Goal: Task Accomplishment & Management: Use online tool/utility

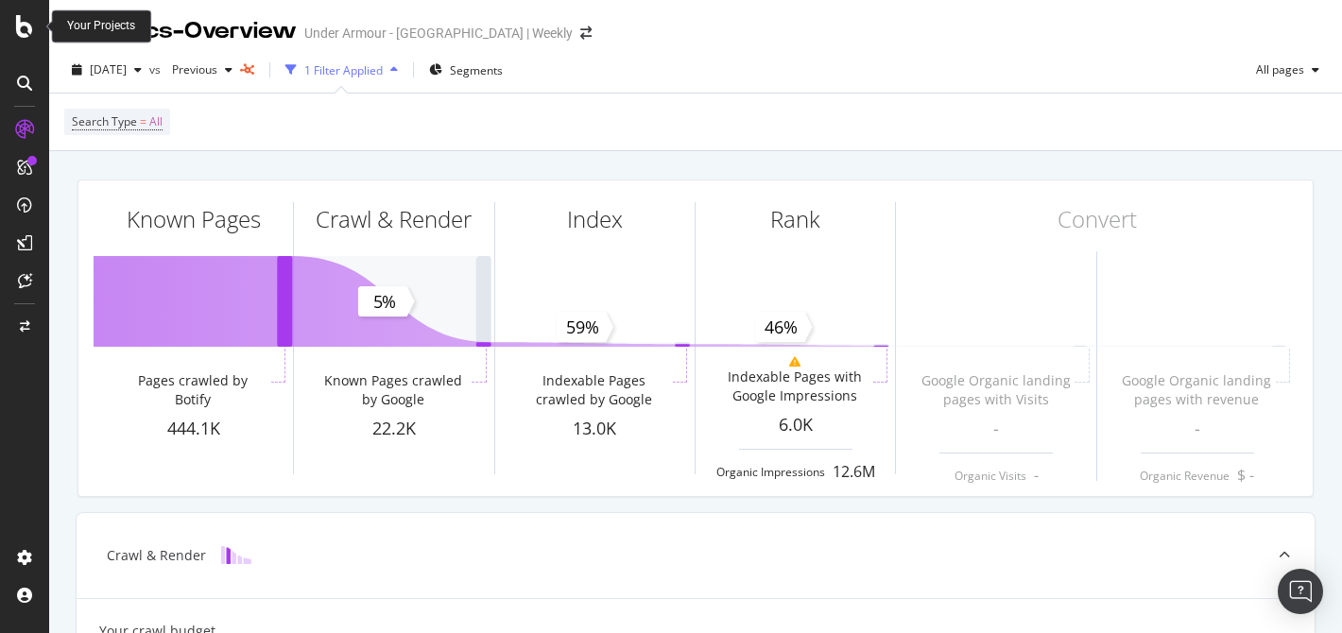
click at [33, 31] on icon at bounding box center [24, 26] width 17 height 23
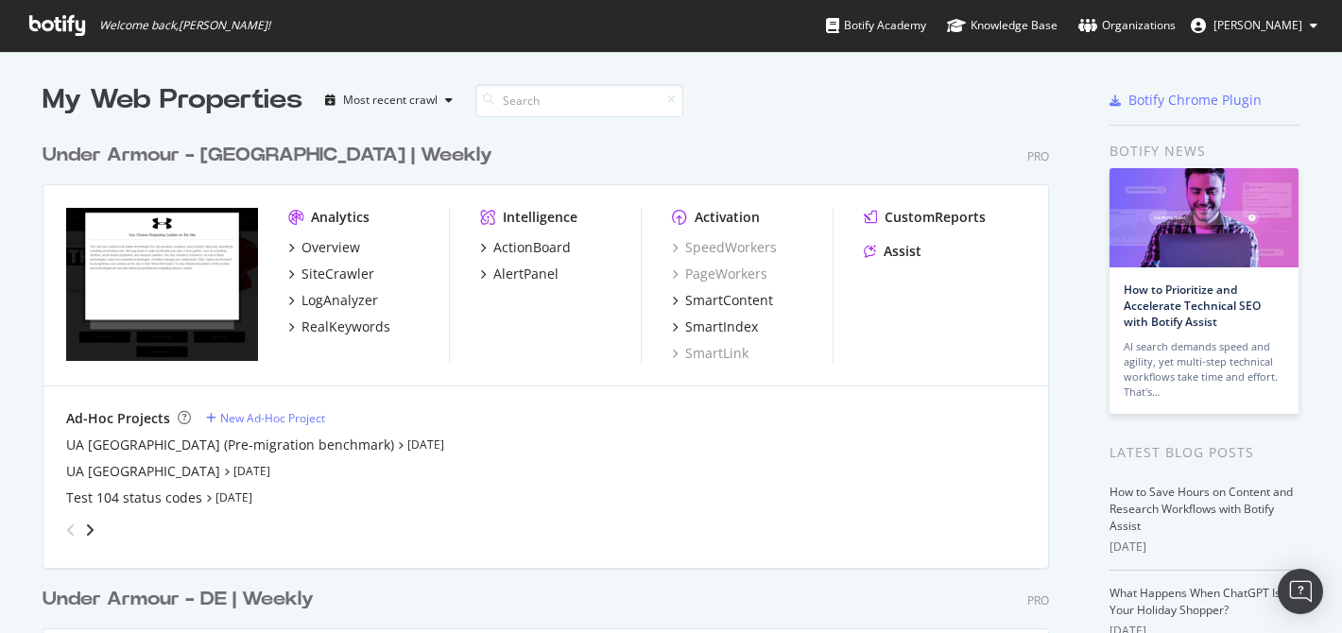
click at [76, 523] on div "angle-left" at bounding box center [71, 530] width 25 height 30
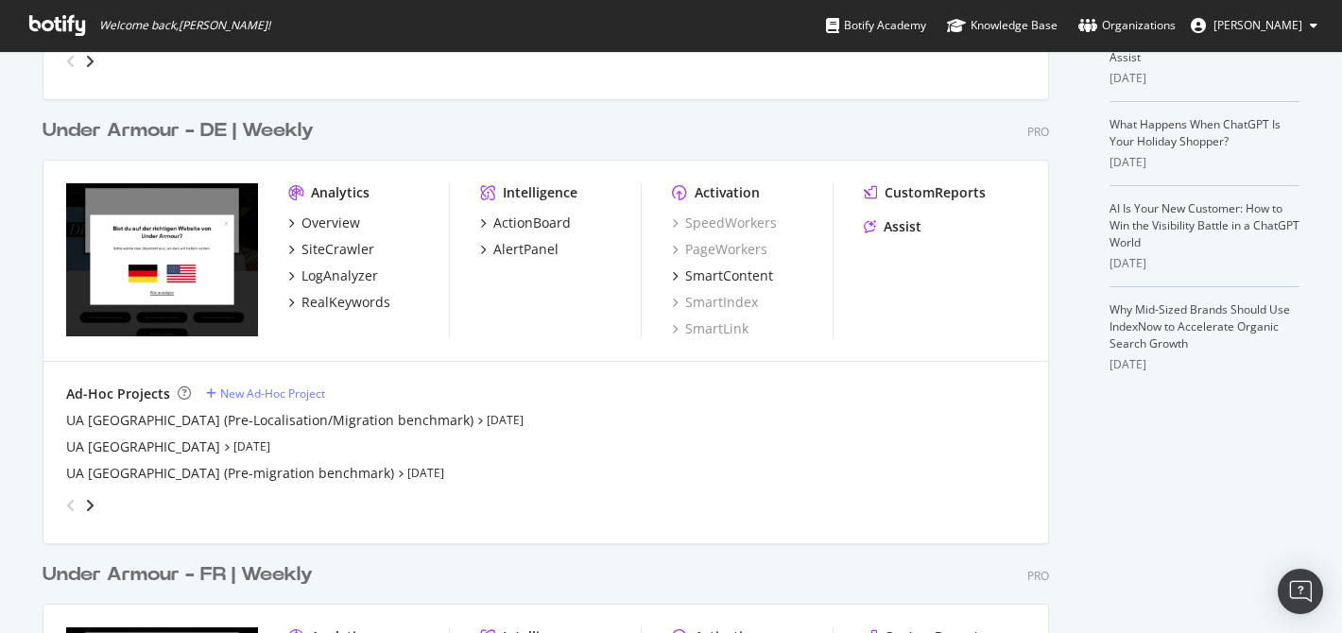
scroll to position [473, 0]
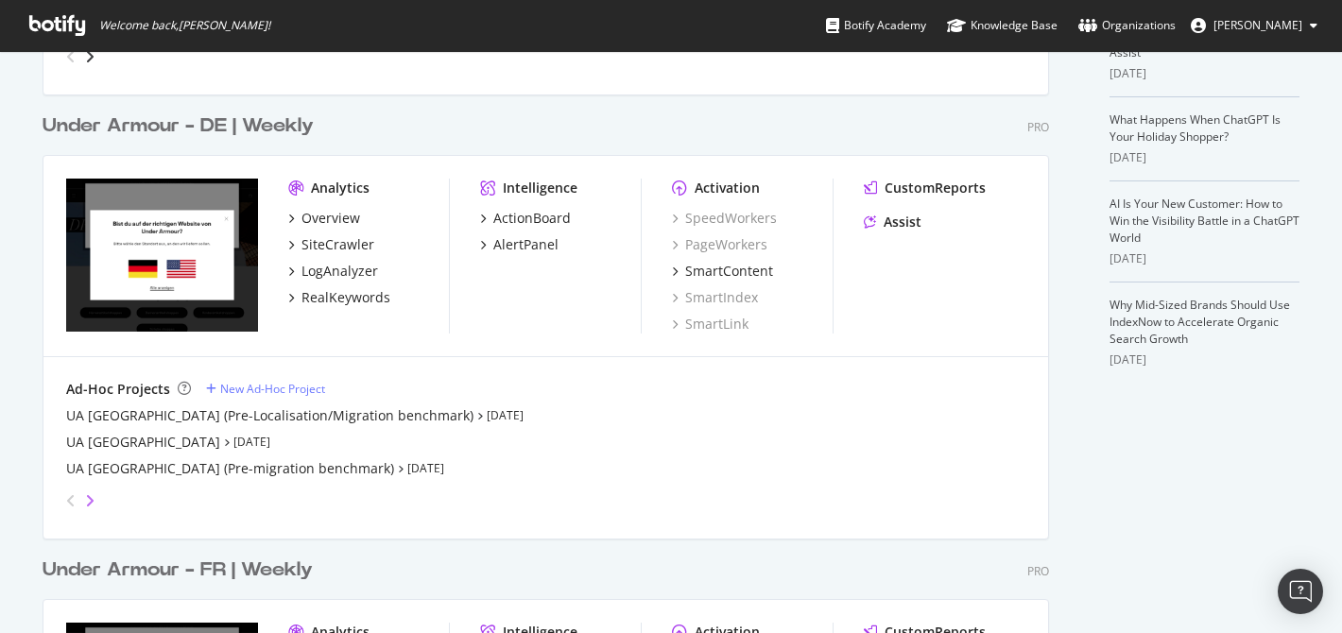
click at [88, 497] on icon "angle-right" at bounding box center [89, 500] width 9 height 15
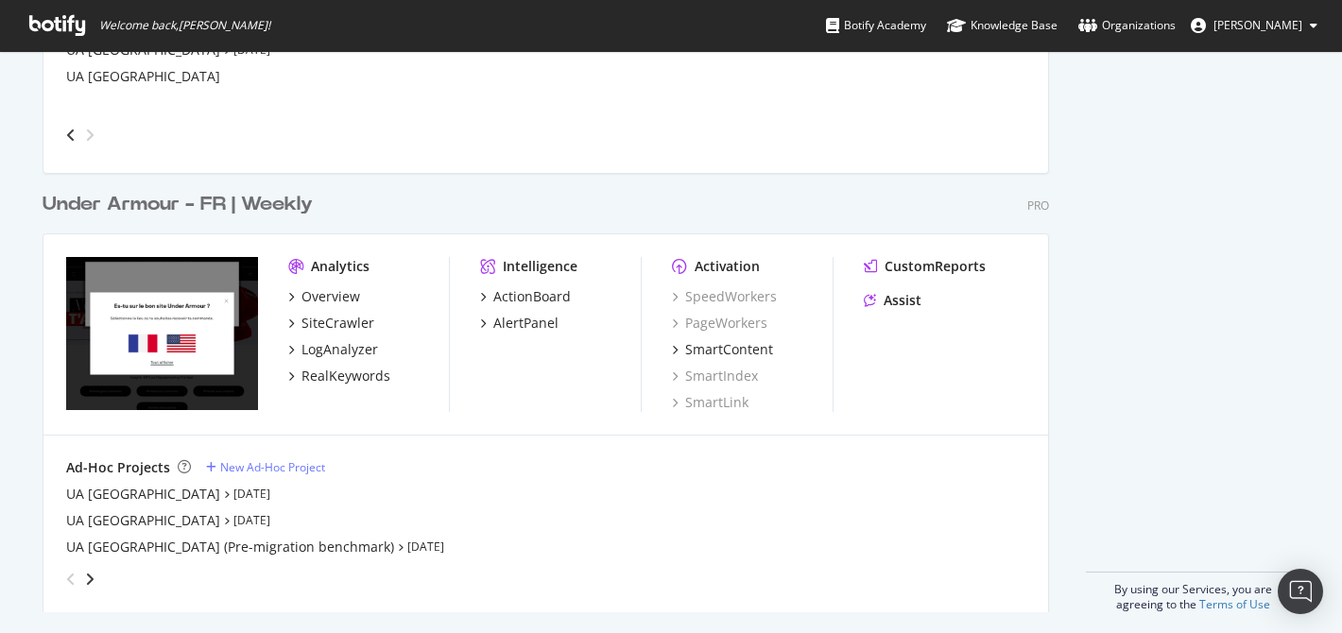
scroll to position [847, 0]
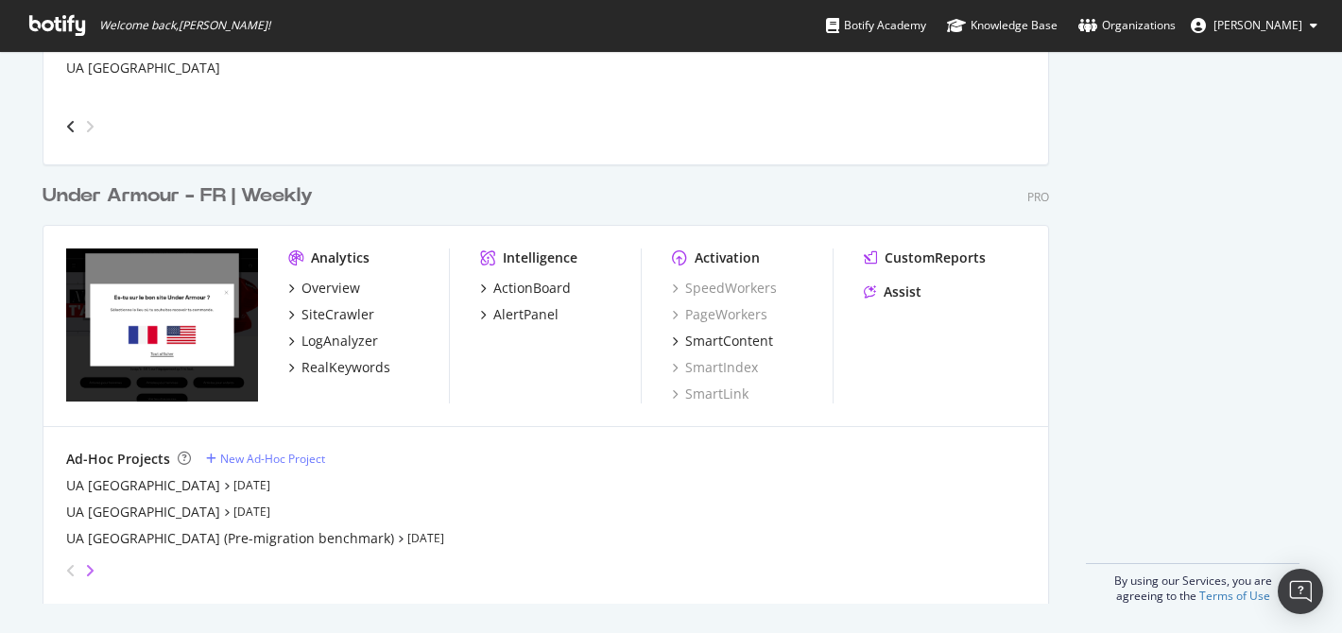
click at [85, 573] on icon "angle-right" at bounding box center [89, 570] width 9 height 15
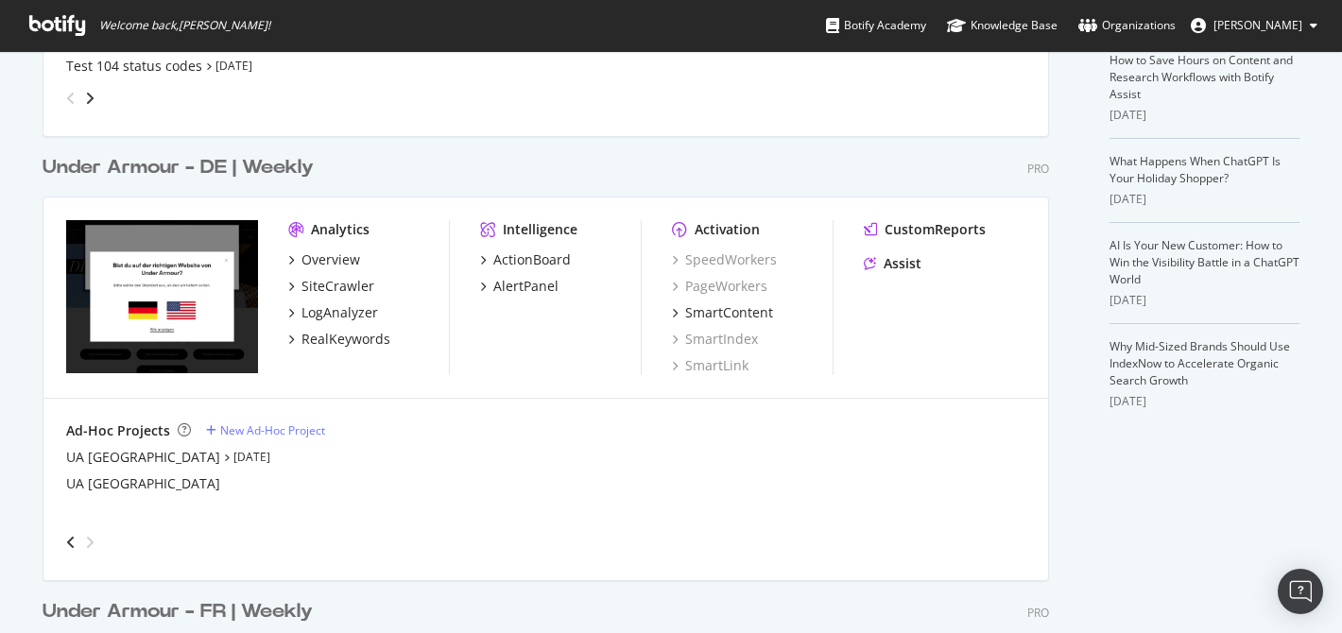
scroll to position [0, 0]
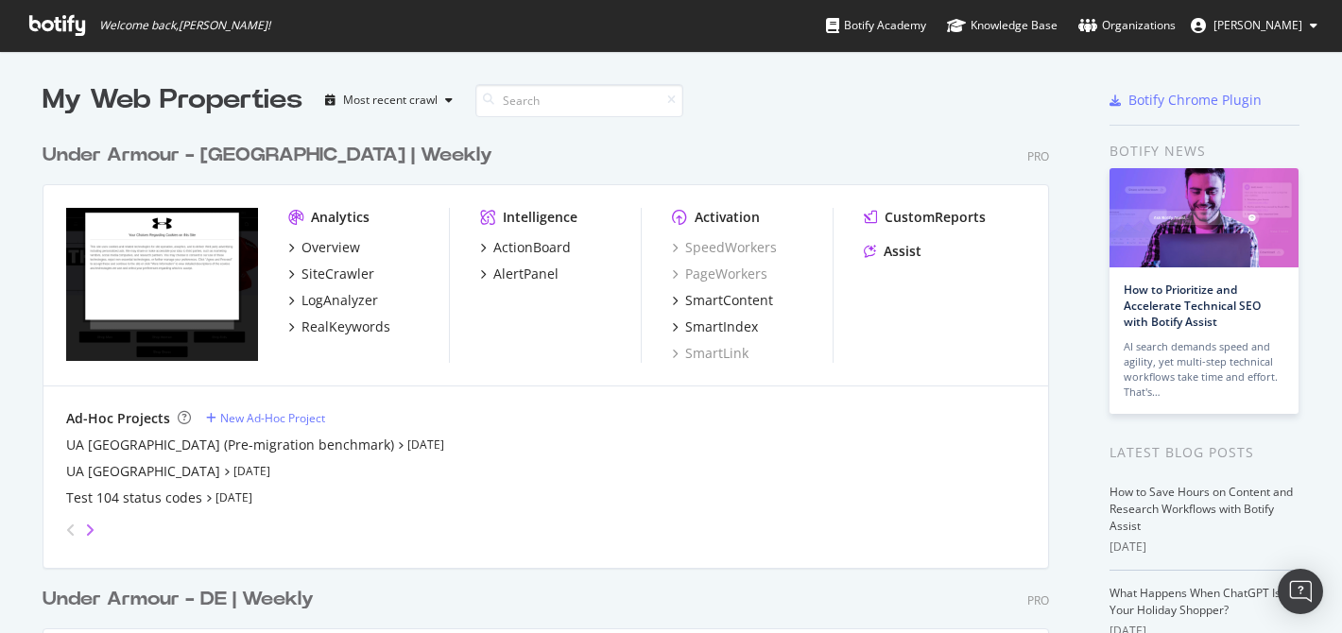
click at [85, 530] on icon "angle-right" at bounding box center [89, 529] width 9 height 15
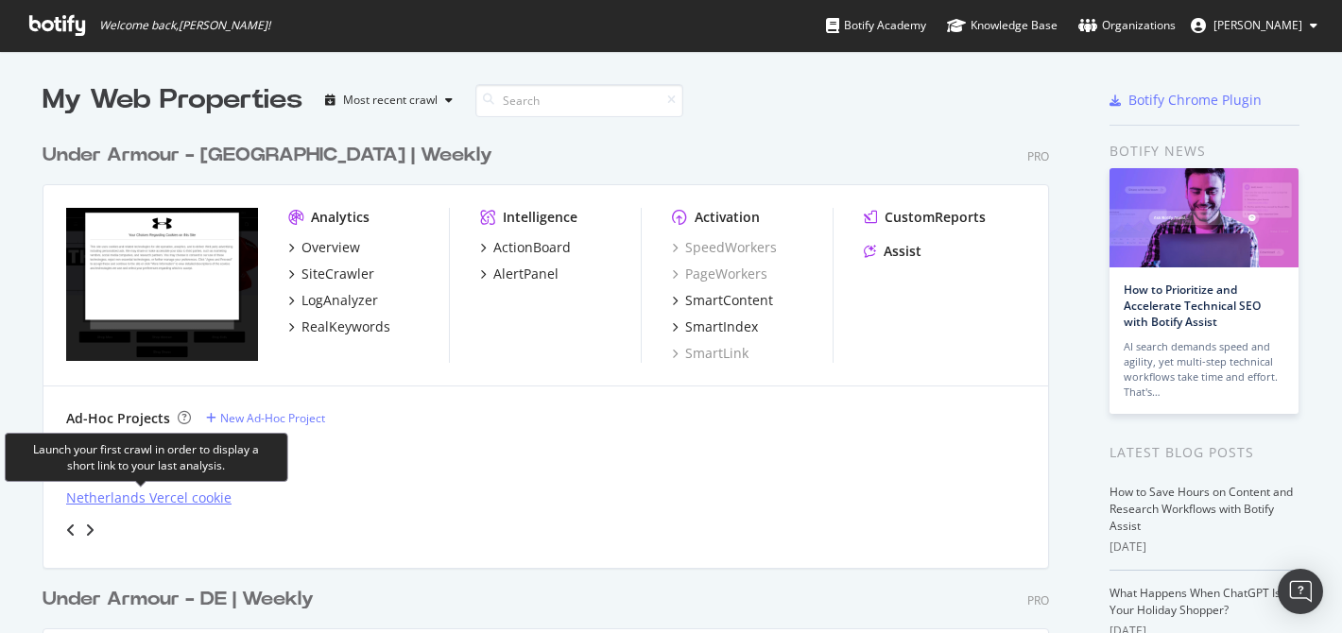
click at [157, 499] on div "Netherlands Vercel cookie" at bounding box center [148, 497] width 165 height 19
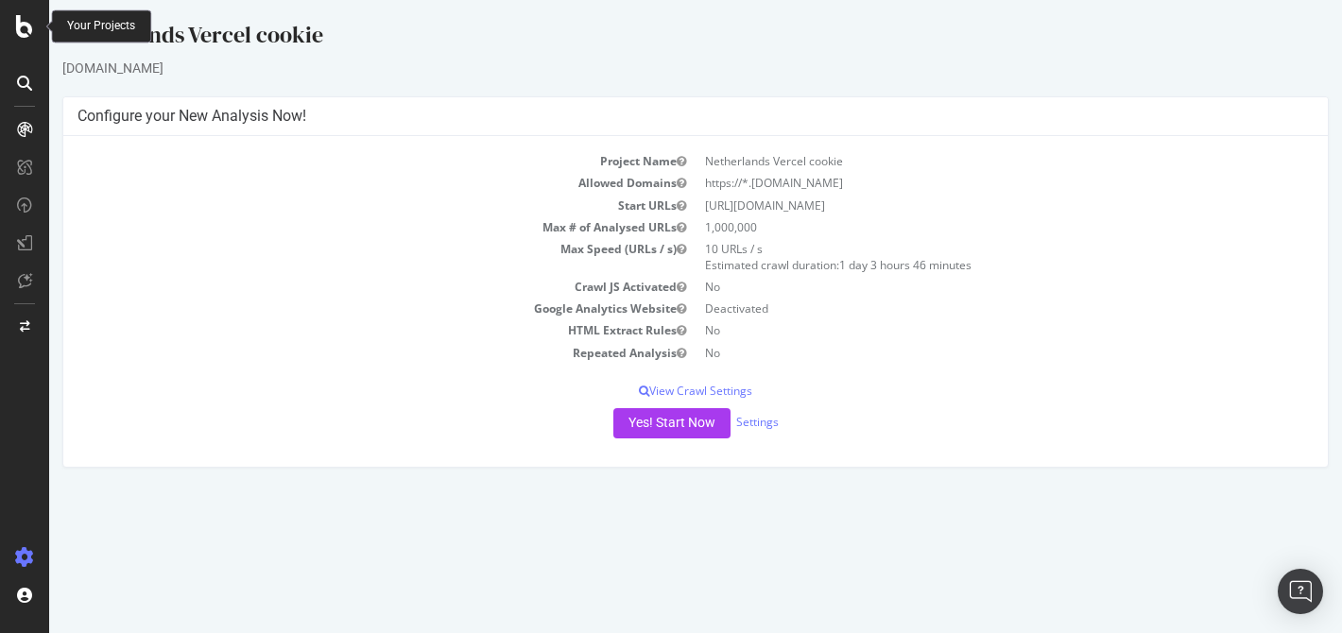
click at [18, 29] on icon at bounding box center [24, 26] width 17 height 23
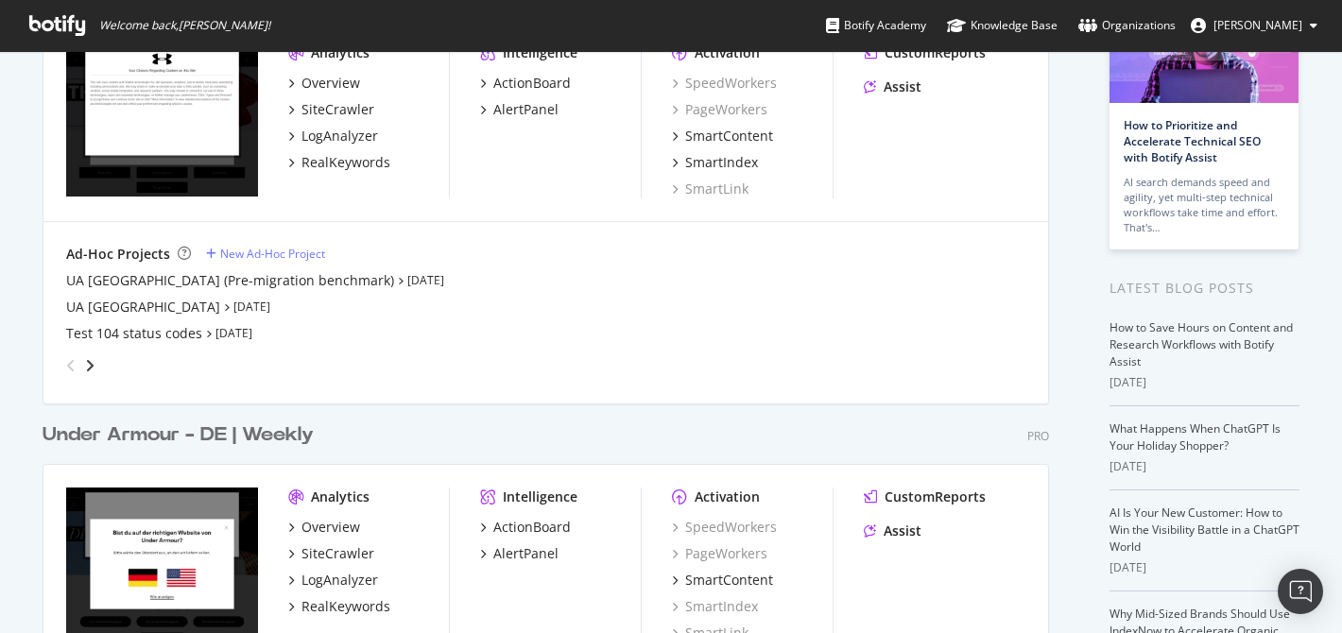
scroll to position [167, 0]
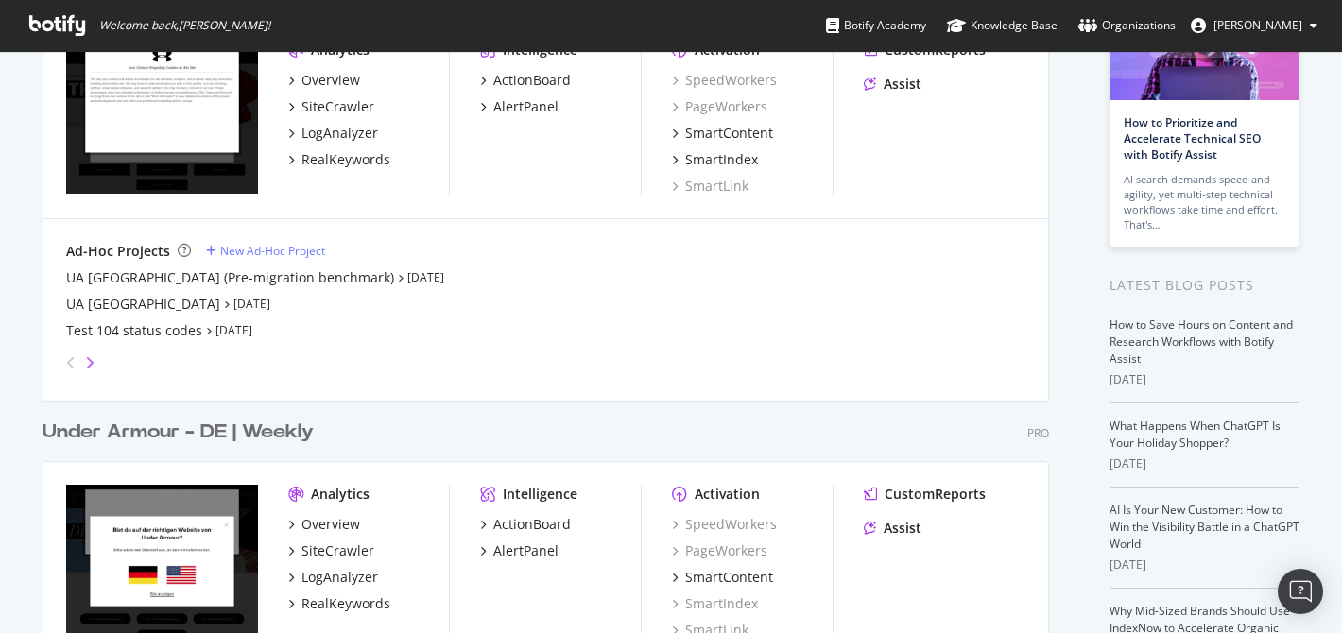
click at [85, 360] on icon "angle-right" at bounding box center [89, 362] width 9 height 15
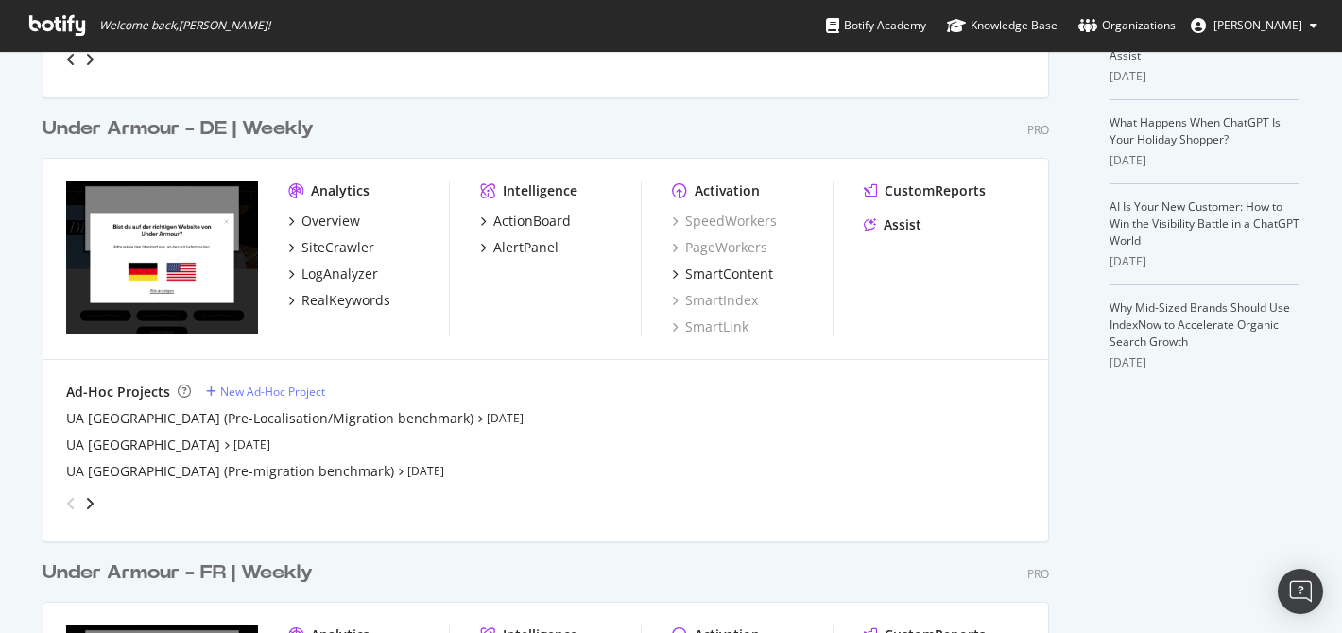
scroll to position [518, 0]
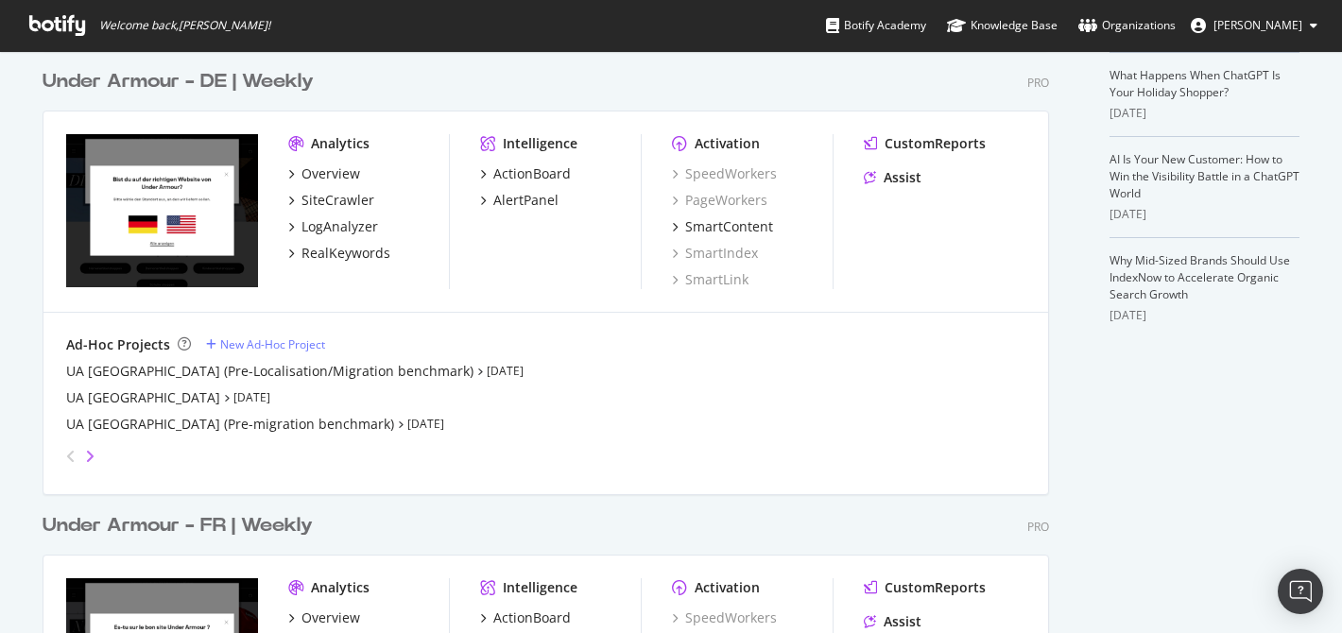
click at [85, 451] on icon "angle-right" at bounding box center [89, 456] width 9 height 15
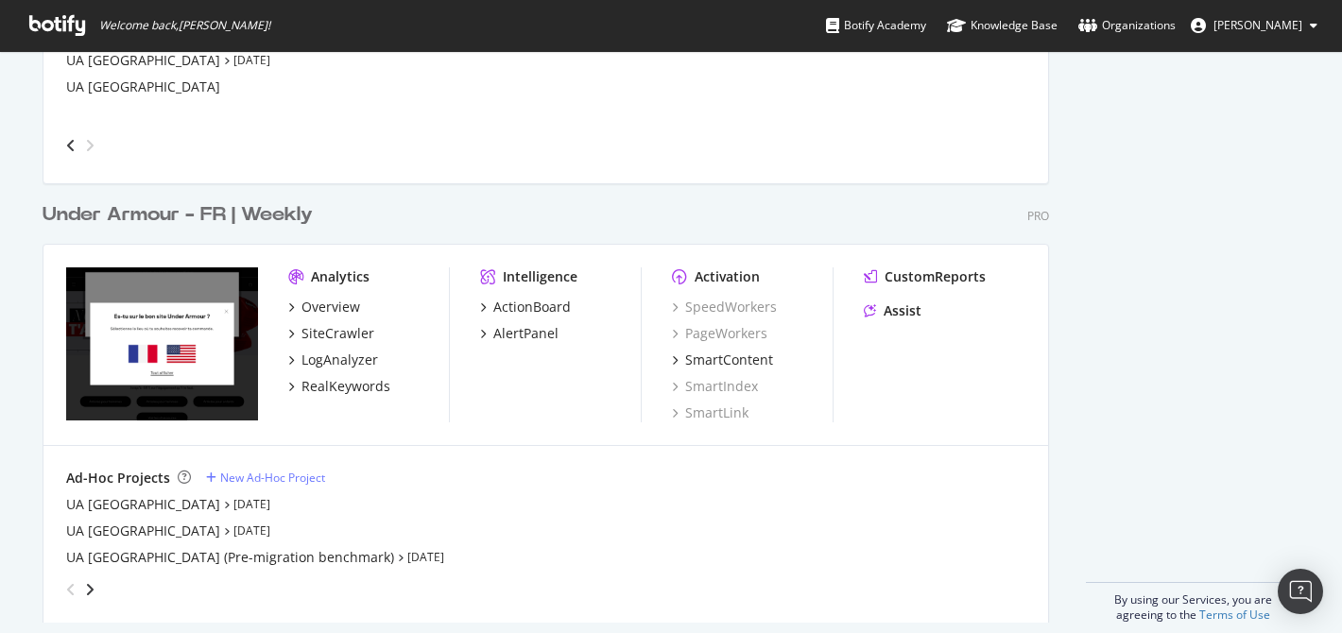
scroll to position [847, 0]
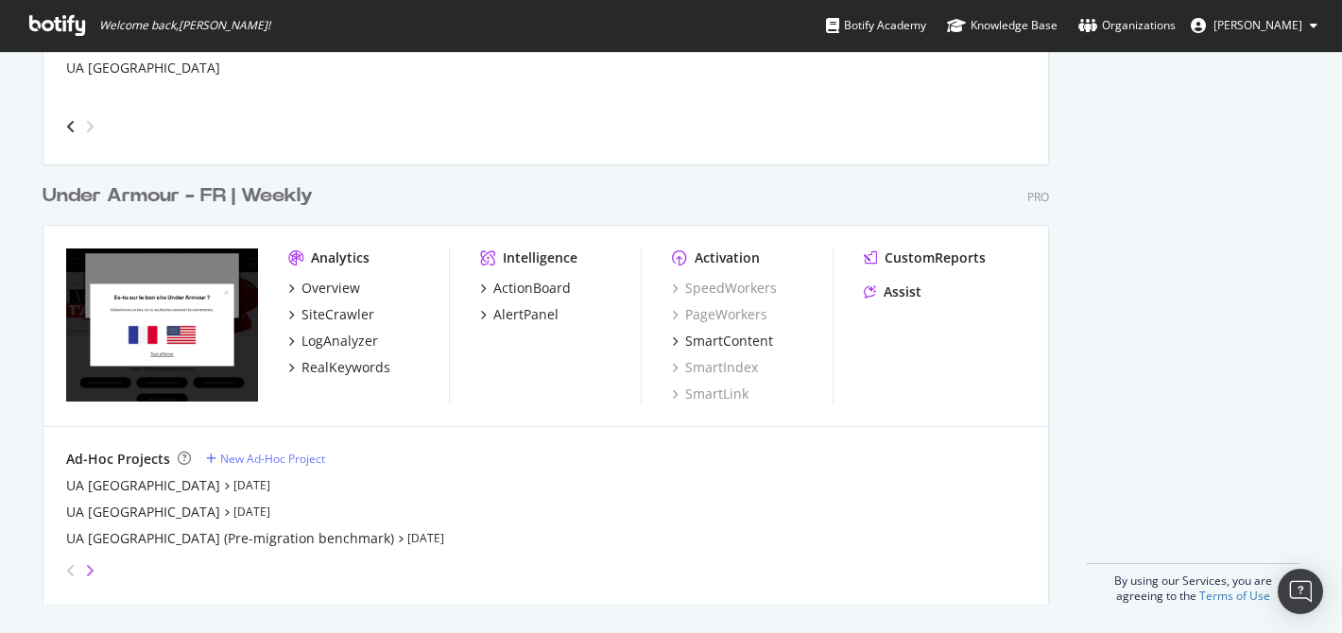
click at [85, 568] on icon "angle-right" at bounding box center [89, 570] width 9 height 15
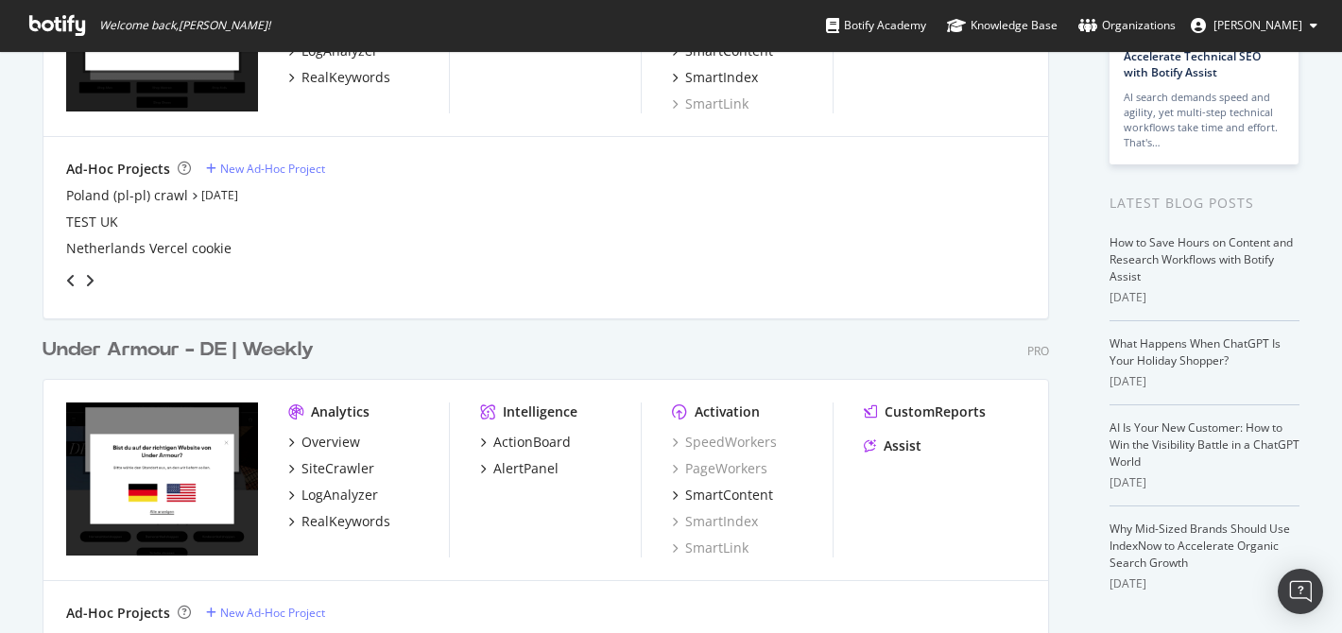
scroll to position [244, 0]
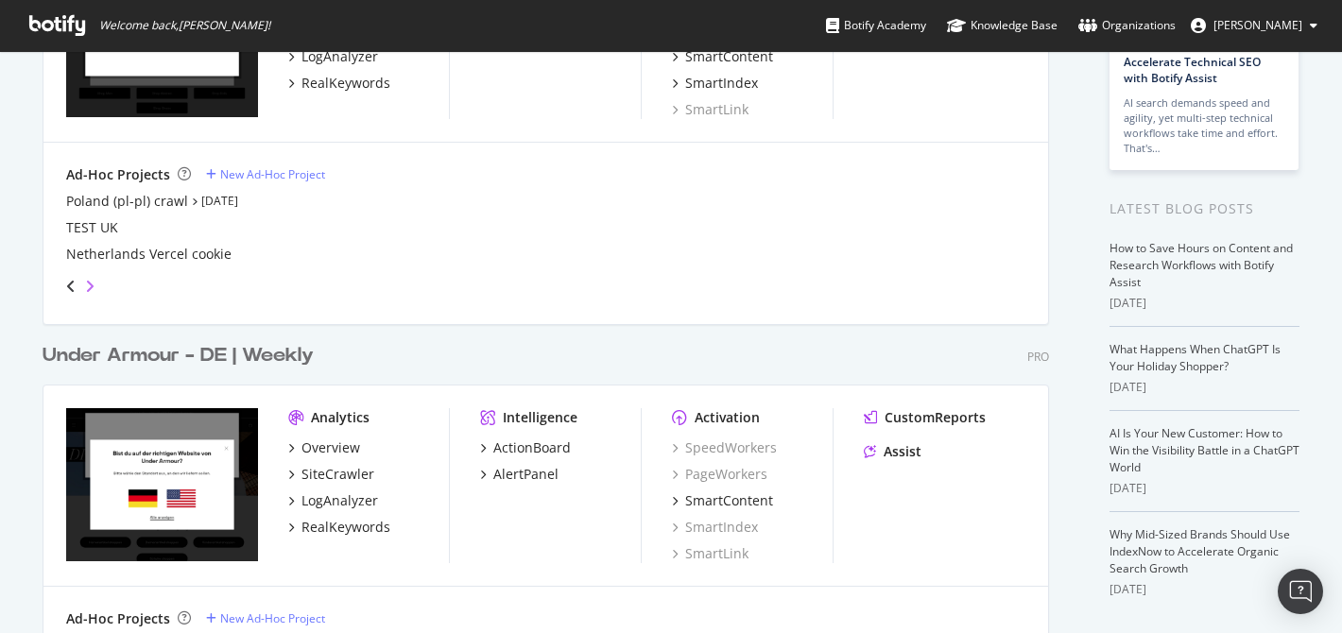
click at [85, 282] on icon "angle-right" at bounding box center [89, 286] width 9 height 15
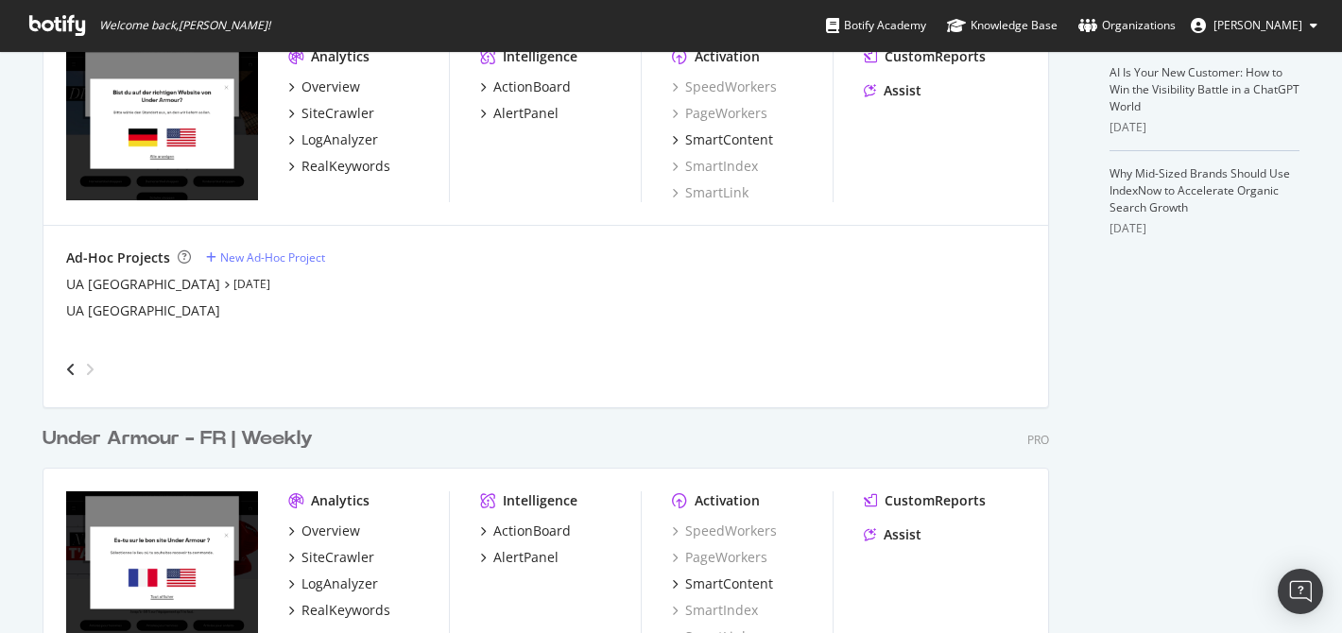
scroll to position [615, 0]
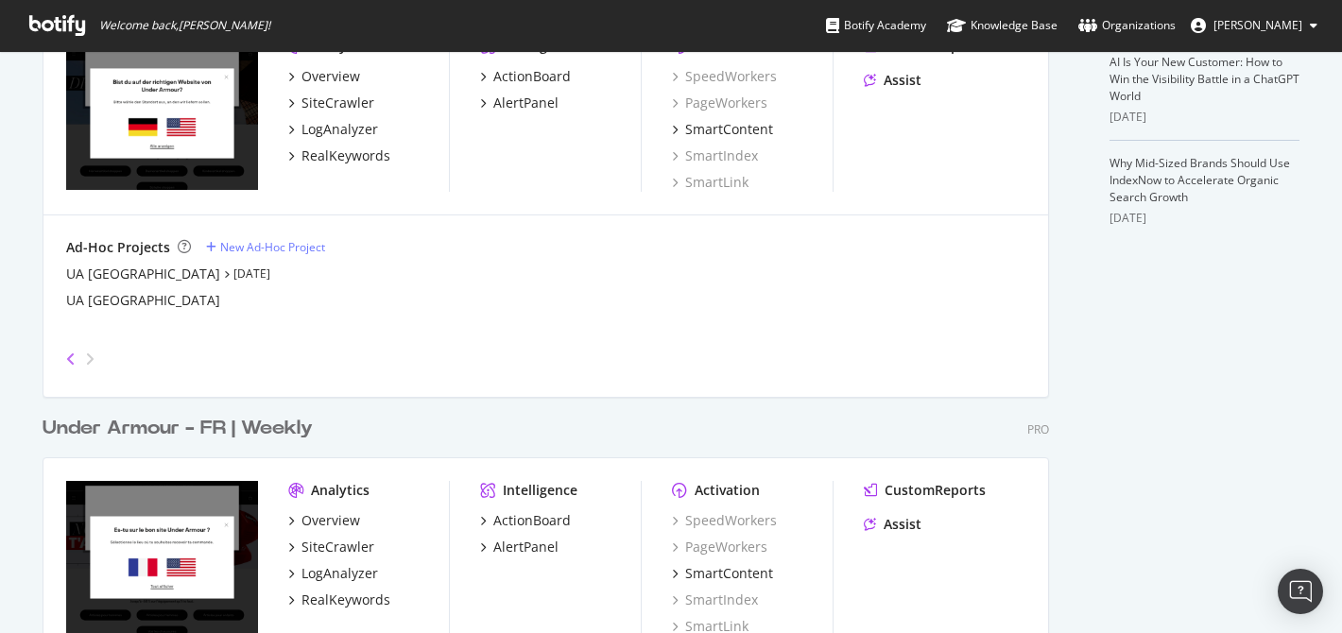
click at [66, 355] on icon "angle-left" at bounding box center [70, 358] width 9 height 15
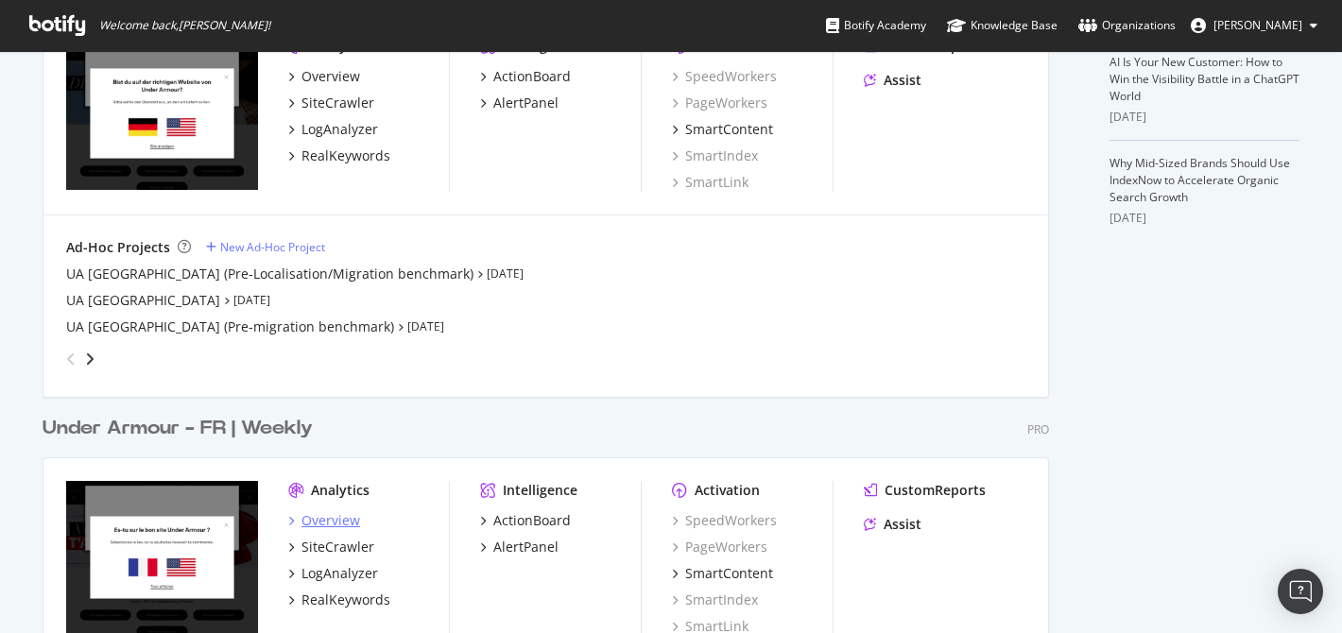
scroll to position [847, 0]
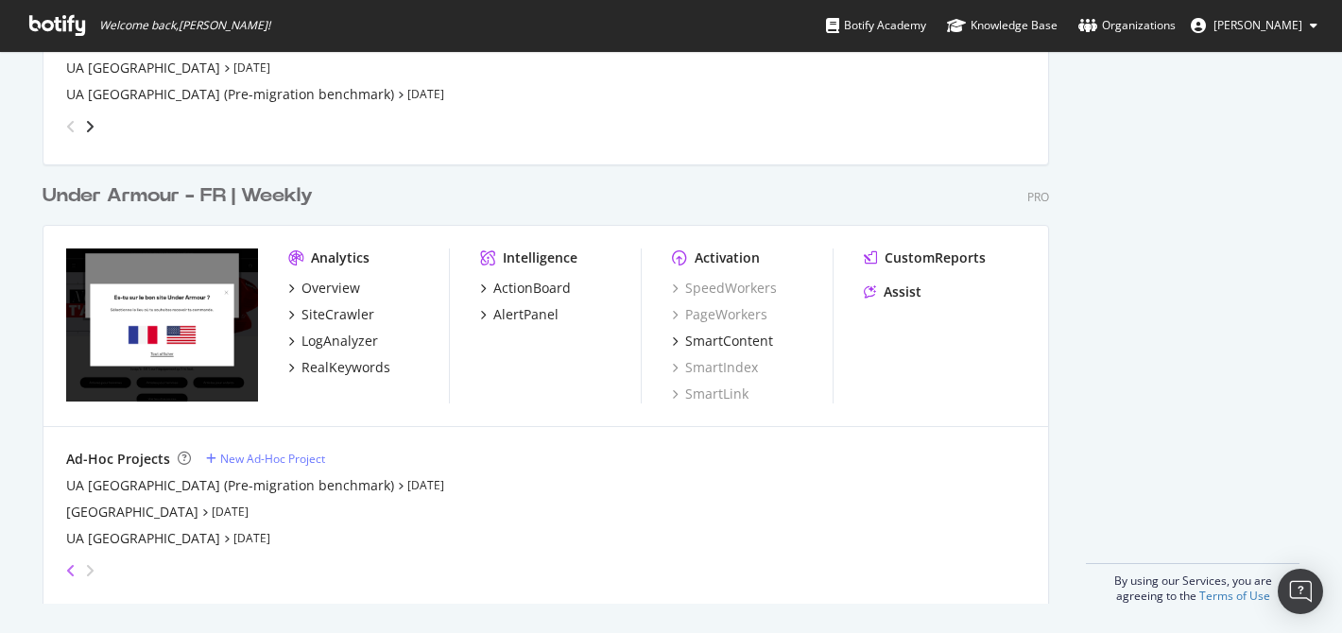
click at [66, 569] on icon "angle-left" at bounding box center [70, 570] width 9 height 15
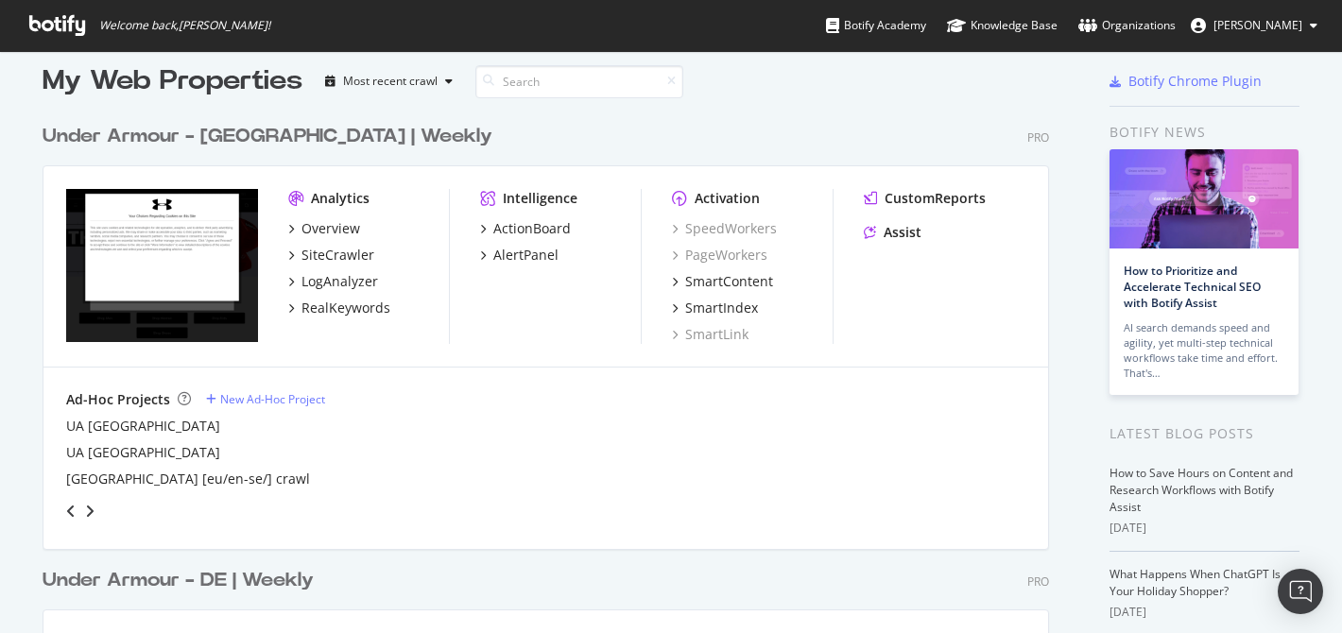
scroll to position [0, 0]
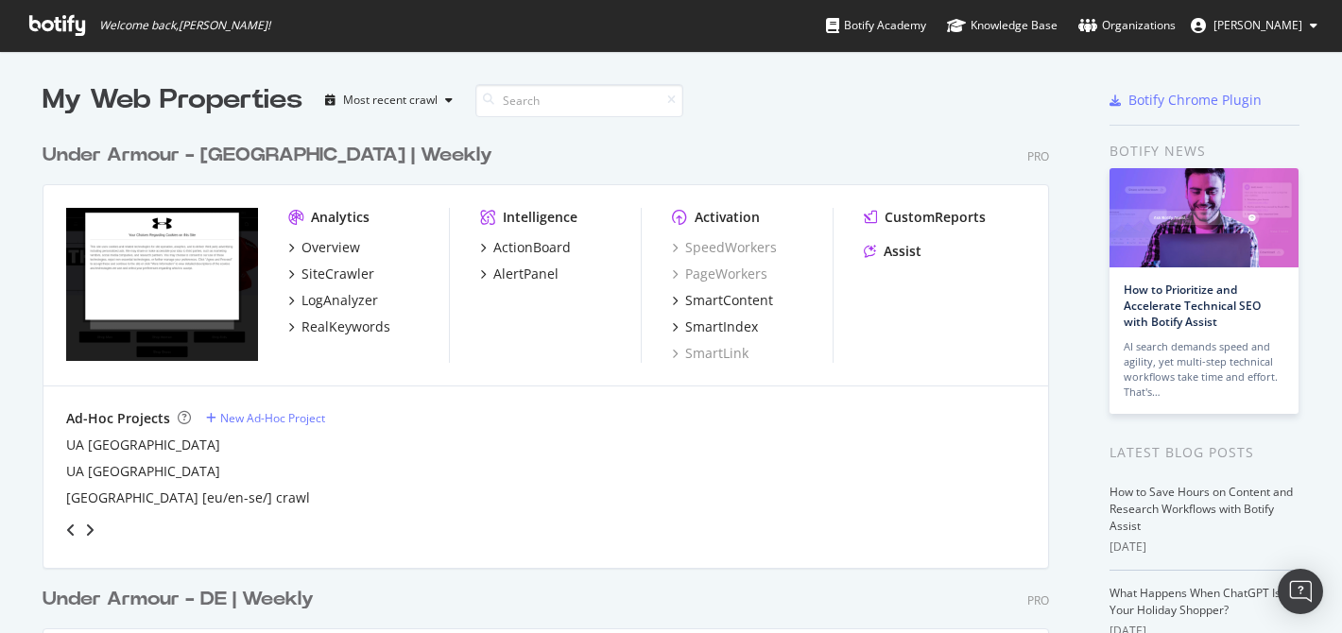
click at [89, 539] on div "grid" at bounding box center [78, 530] width 38 height 30
click at [85, 533] on icon "angle-right" at bounding box center [89, 529] width 9 height 15
click at [66, 528] on icon "angle-left" at bounding box center [70, 529] width 9 height 15
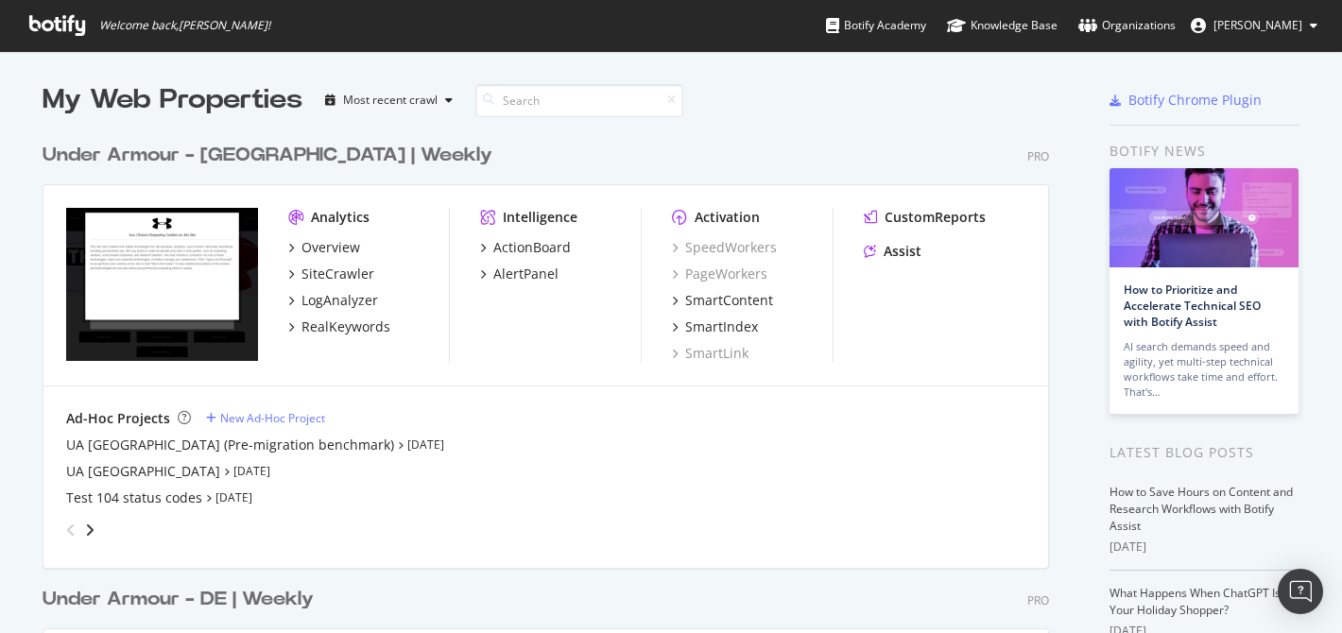
click at [66, 528] on icon "angle-left" at bounding box center [70, 529] width 9 height 15
click at [85, 523] on icon "angle-right" at bounding box center [89, 529] width 9 height 15
click at [85, 532] on icon "angle-right" at bounding box center [89, 529] width 9 height 15
click at [66, 530] on icon "angle-left" at bounding box center [70, 529] width 9 height 15
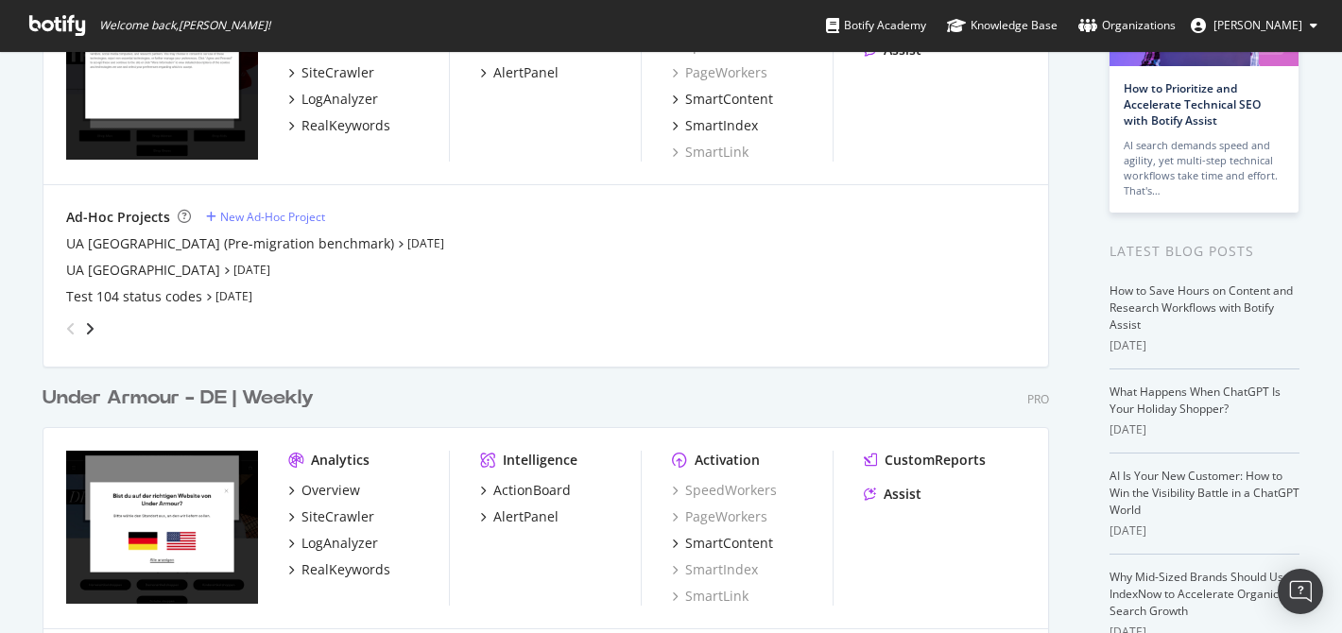
scroll to position [231, 0]
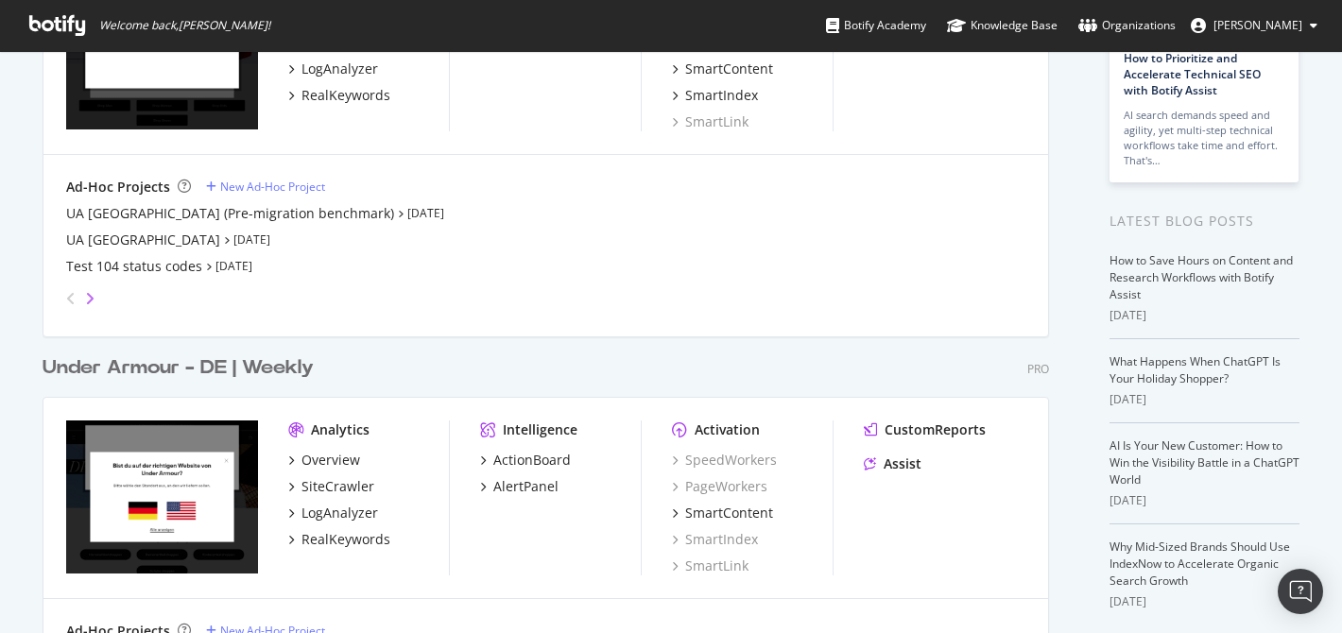
click at [85, 295] on icon "angle-right" at bounding box center [89, 298] width 9 height 15
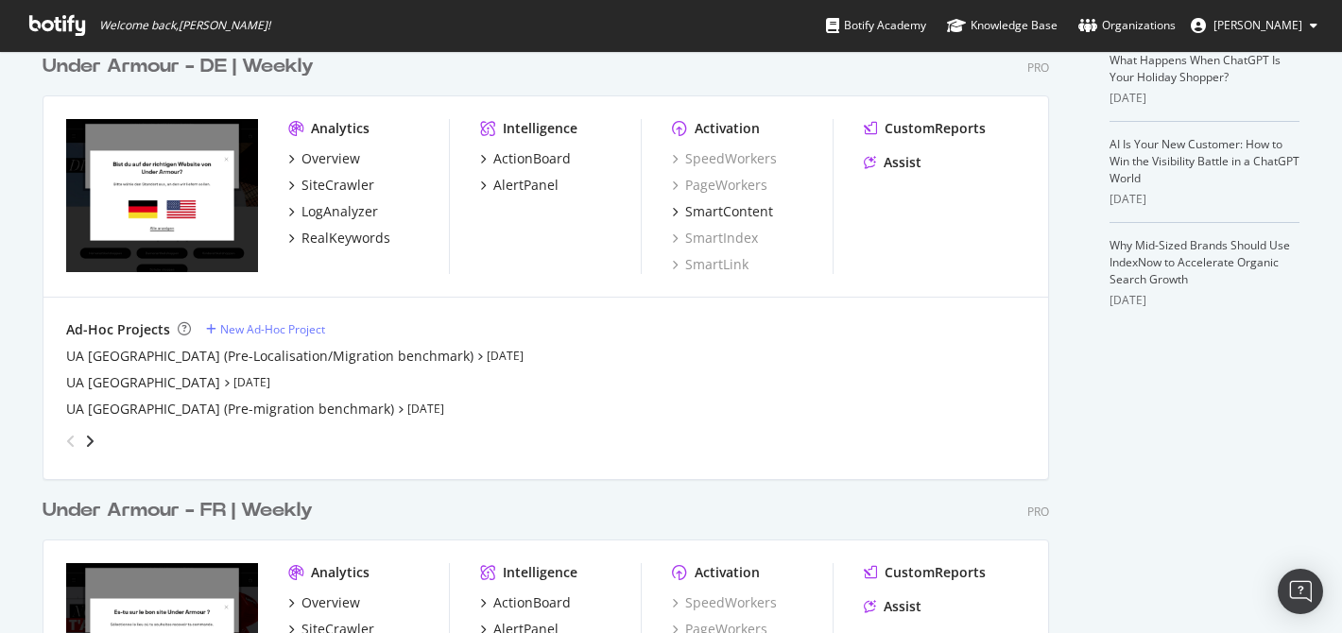
scroll to position [558, 0]
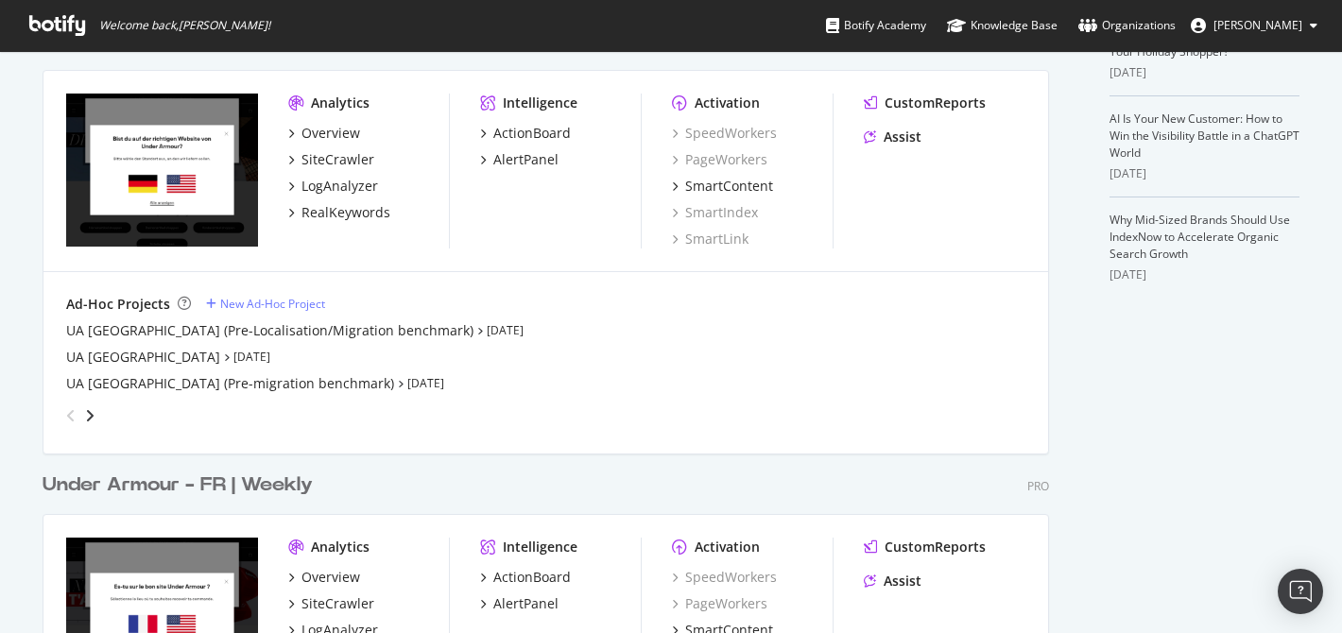
click at [89, 412] on div "angle-right" at bounding box center [89, 415] width 13 height 19
click at [66, 413] on icon "angle-left" at bounding box center [70, 415] width 9 height 15
click at [96, 356] on div "UA [GEOGRAPHIC_DATA]" at bounding box center [143, 357] width 154 height 19
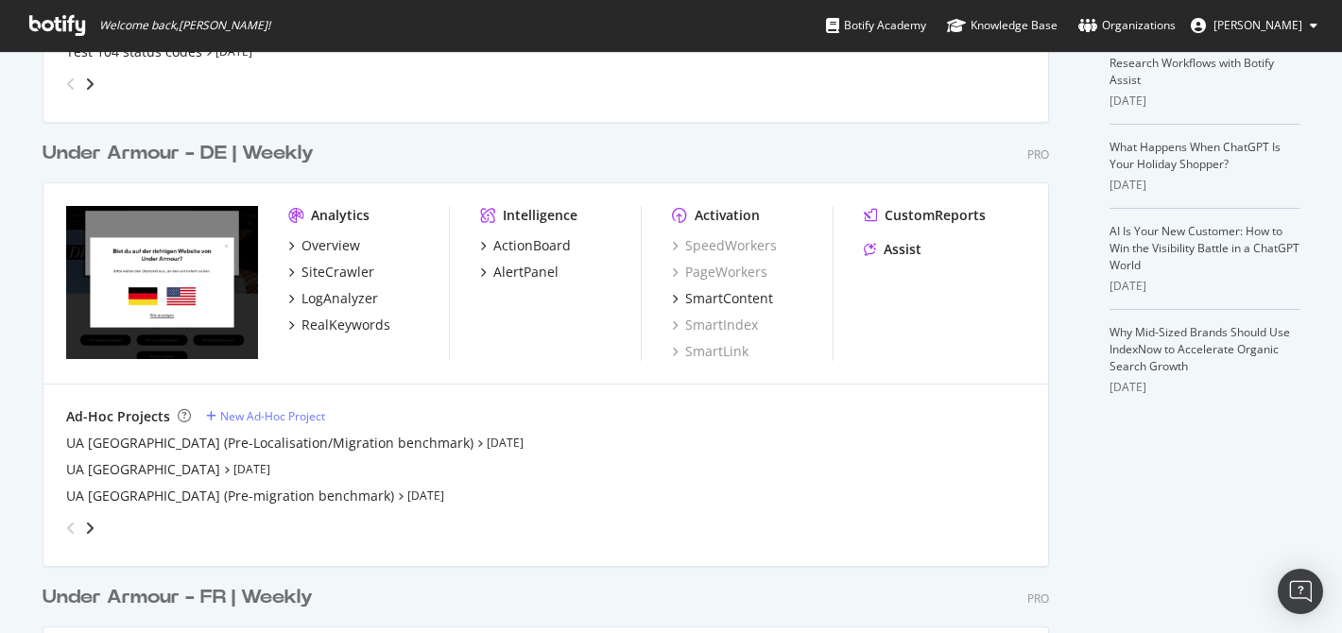
scroll to position [454, 0]
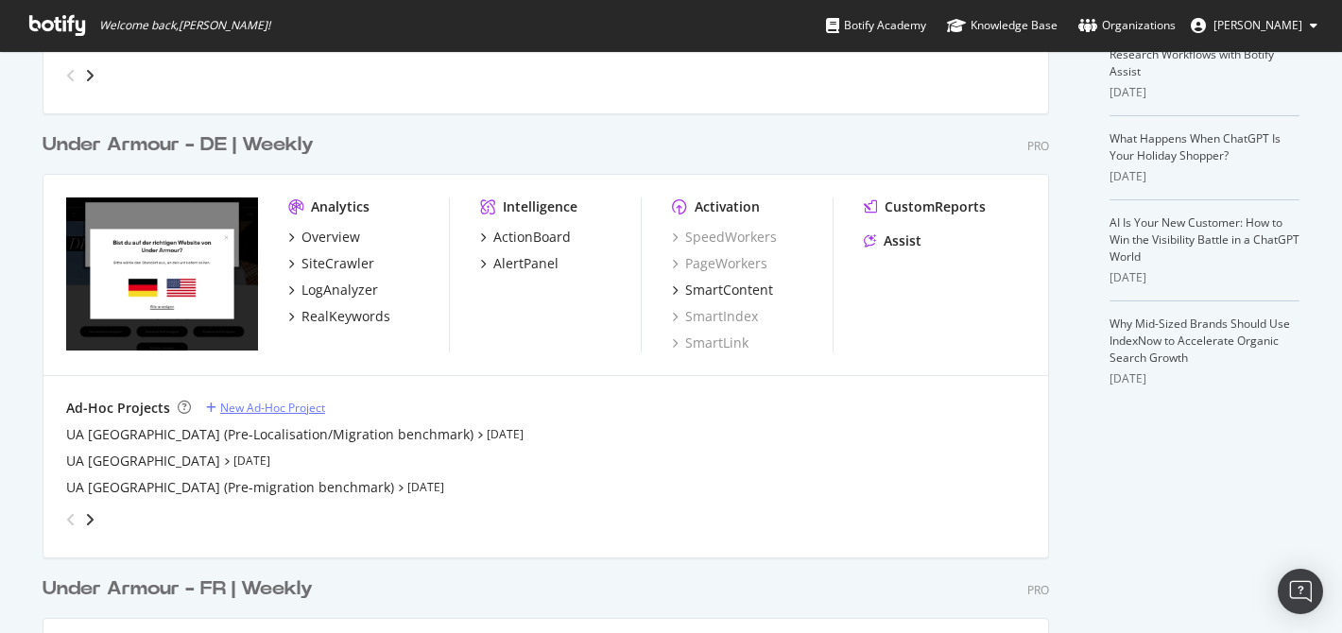
click at [266, 410] on div "New Ad-Hoc Project" at bounding box center [272, 408] width 105 height 16
